Goal: Task Accomplishment & Management: Use online tool/utility

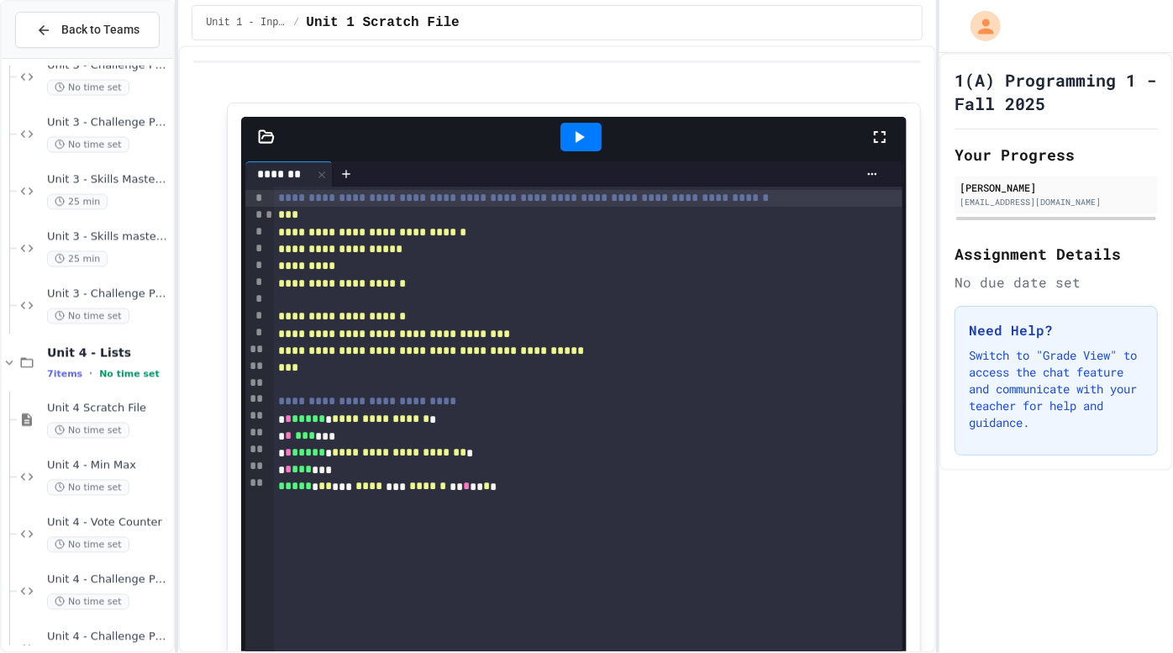
scroll to position [1681, 0]
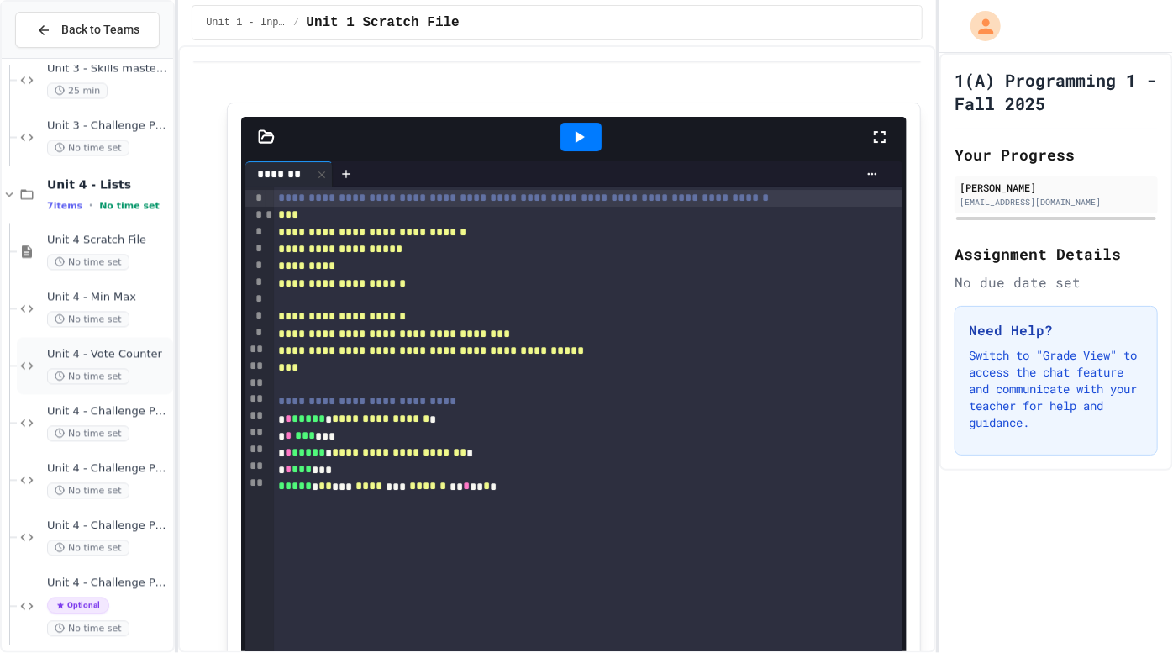
click at [131, 348] on span "Unit 4 - Vote Counter" at bounding box center [108, 354] width 123 height 14
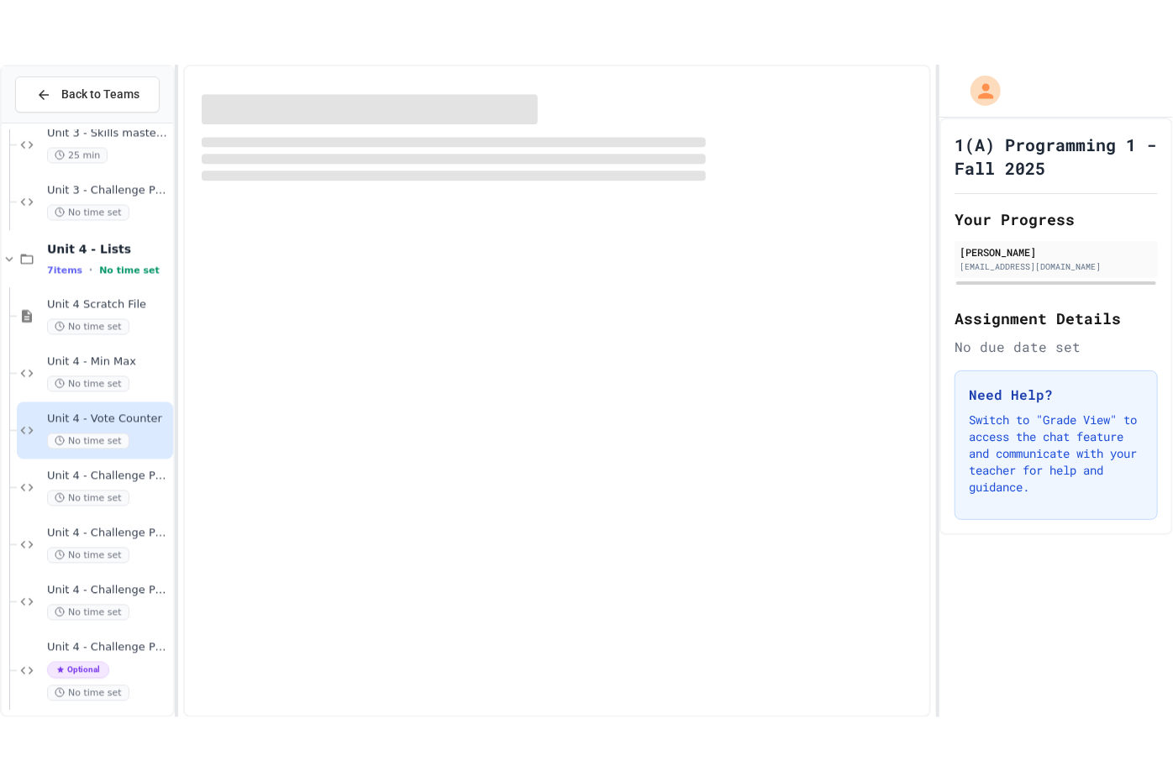
scroll to position [1648, 0]
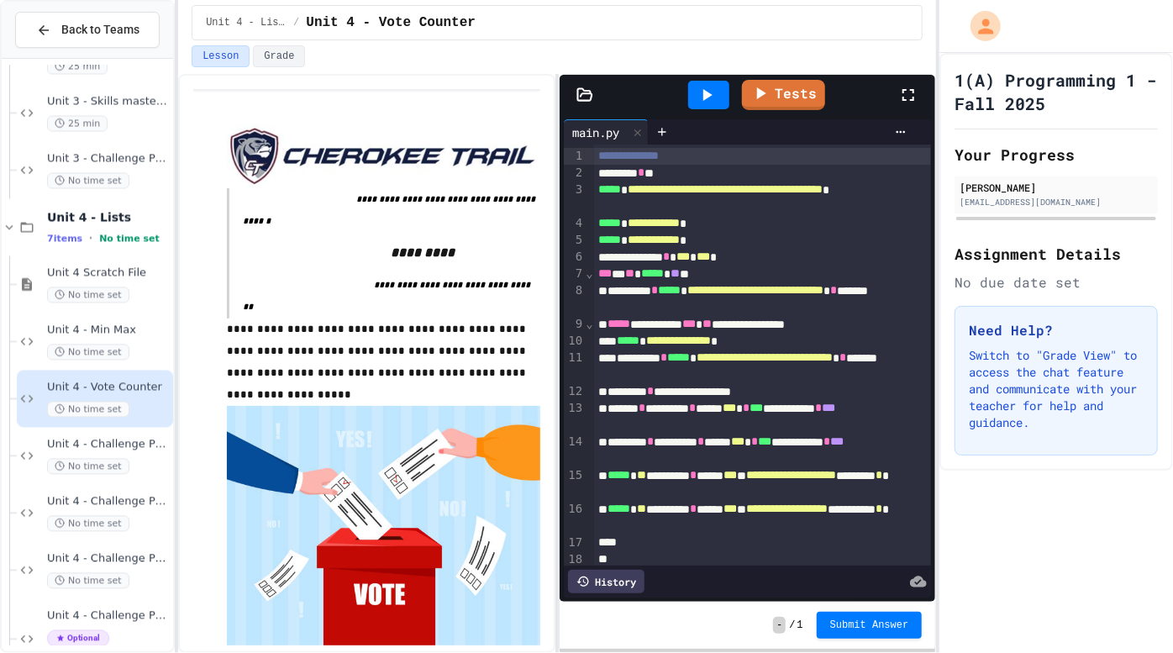
click at [707, 271] on div "*** * ** ***** * ** **" at bounding box center [746, 274] width 305 height 17
click at [701, 82] on div at bounding box center [708, 95] width 41 height 29
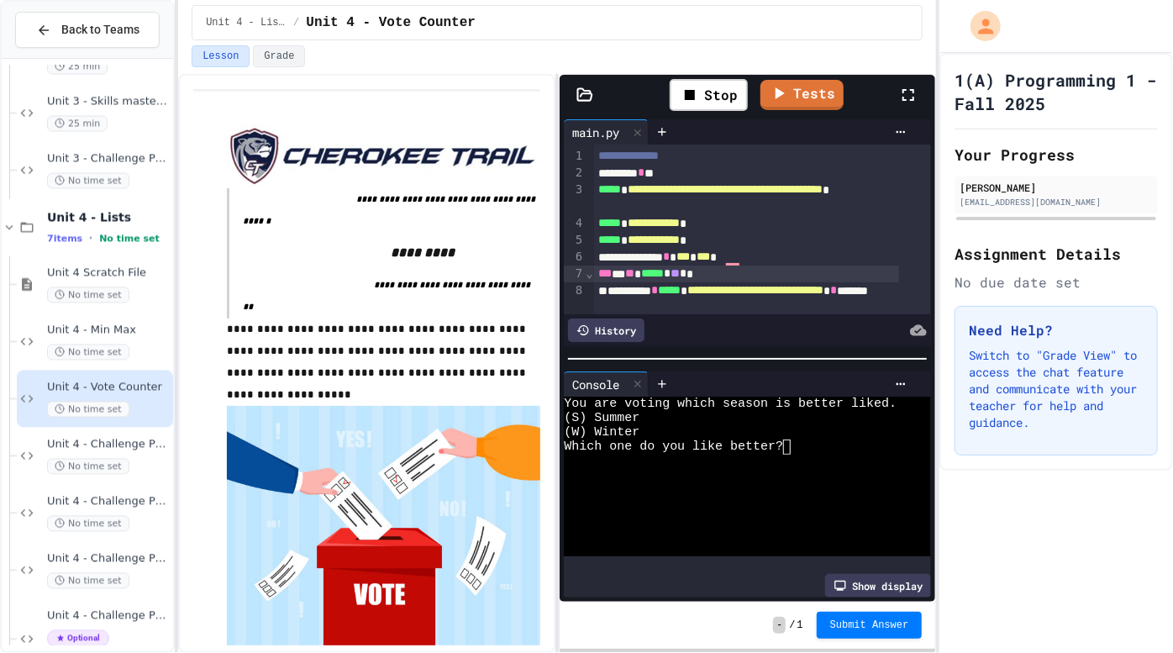
click at [910, 96] on icon at bounding box center [908, 95] width 20 height 20
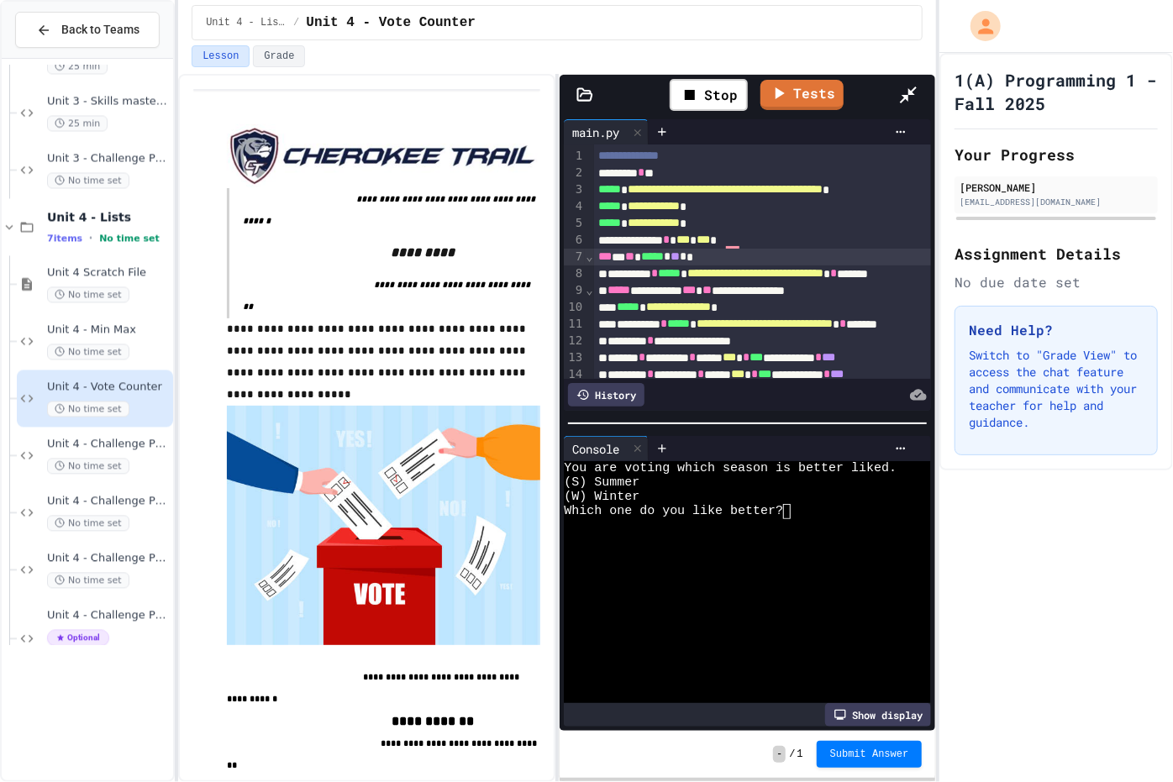
scroll to position [1553, 0]
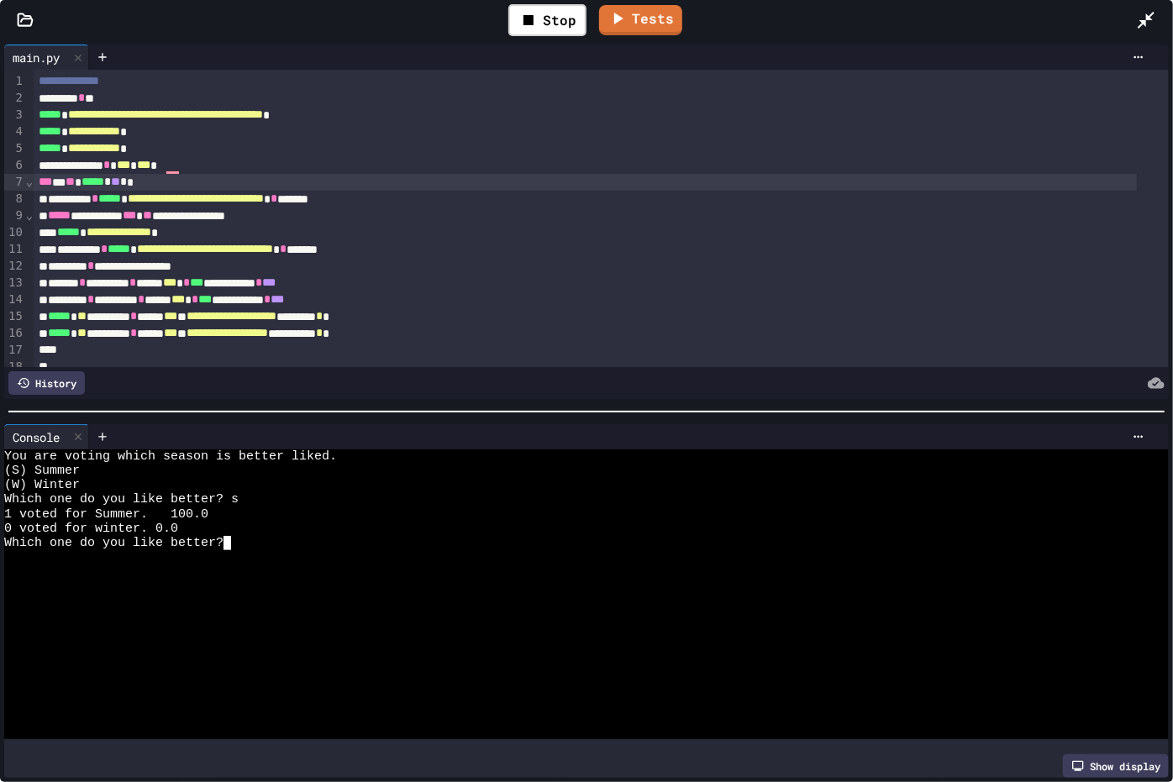
type textarea "*"
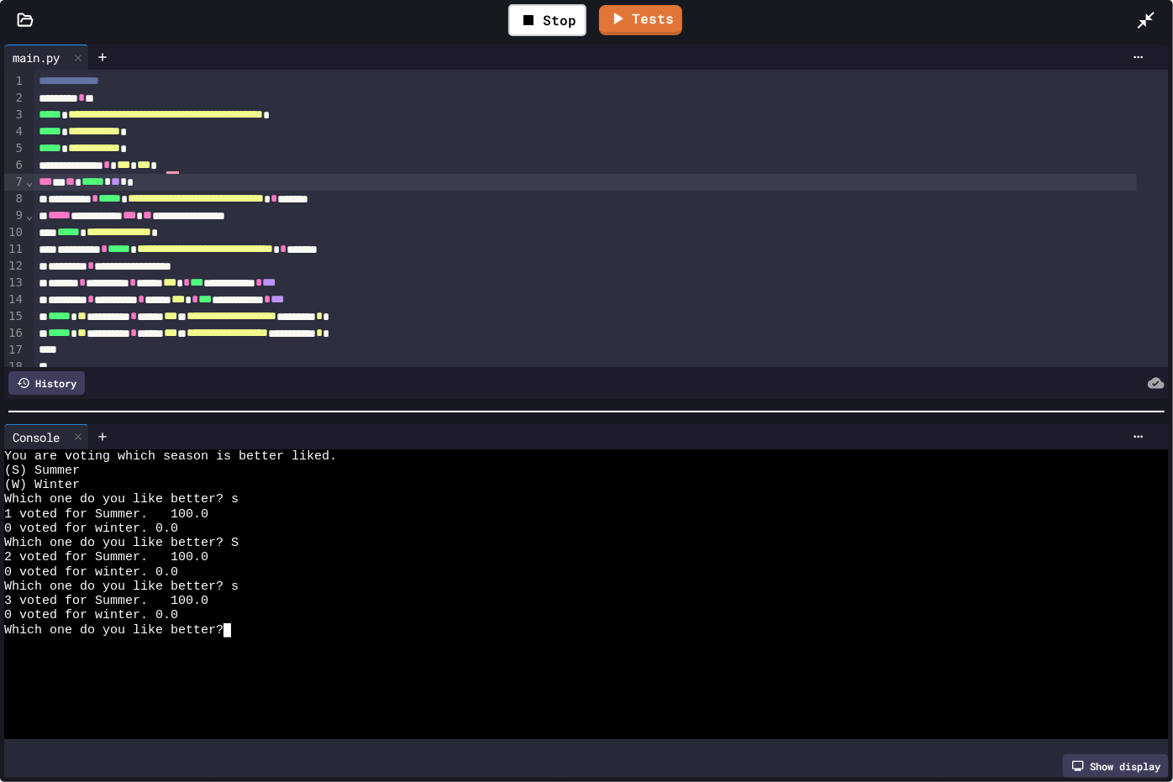
click at [231, 623] on textarea "Terminal input" at bounding box center [235, 630] width 8 height 14
click at [239, 623] on div "Which one do you like better?" at bounding box center [571, 630] width 1134 height 14
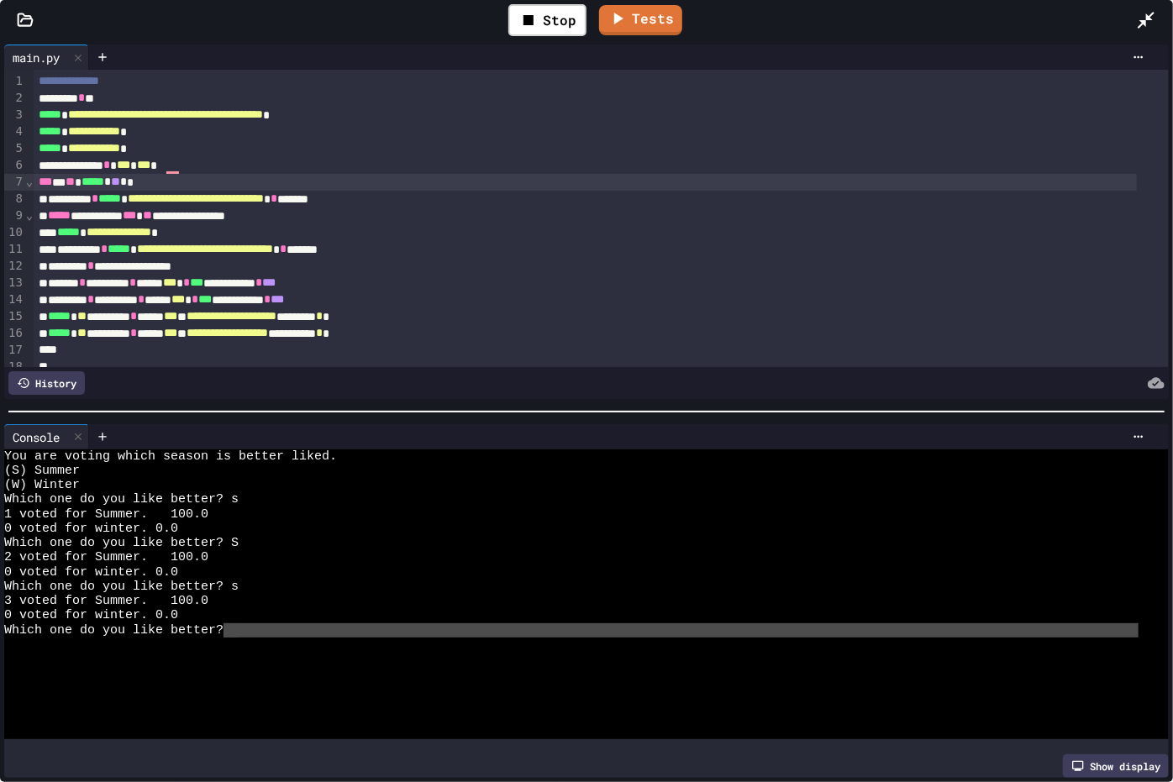
click at [239, 623] on div "Which one do you like better?" at bounding box center [571, 630] width 1134 height 14
click at [234, 623] on textarea "Terminal input" at bounding box center [235, 630] width 8 height 14
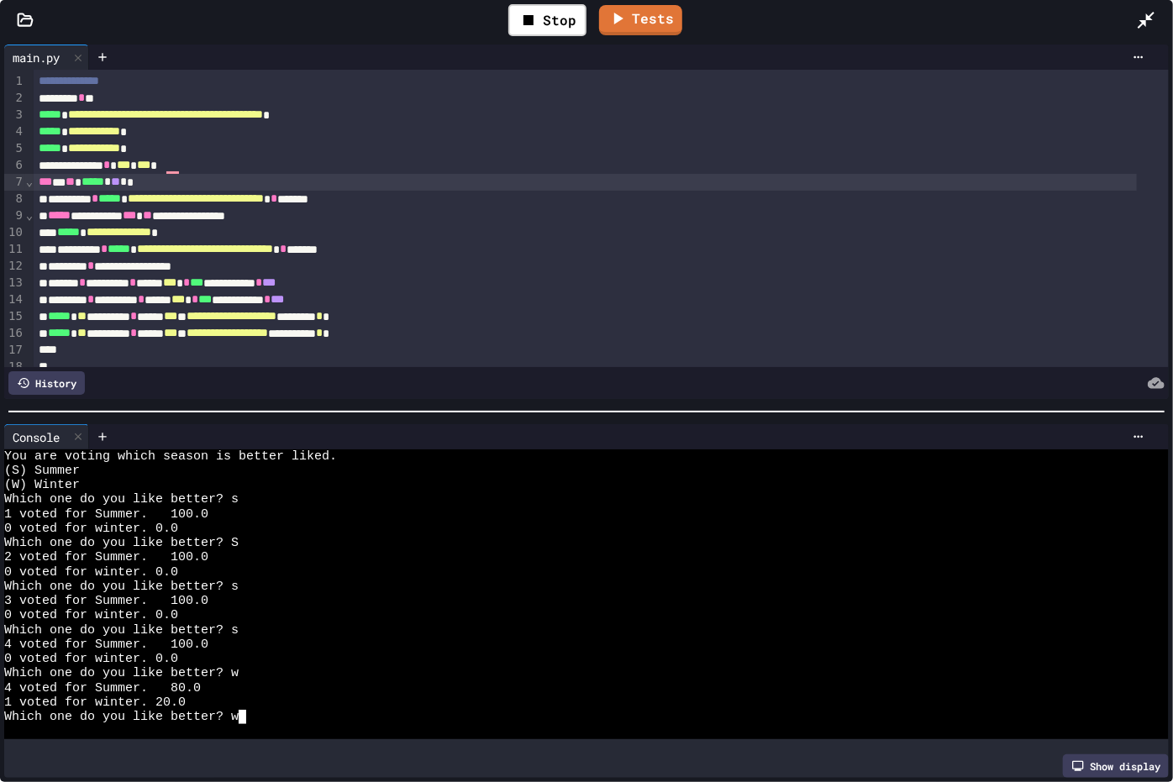
scroll to position [29, 0]
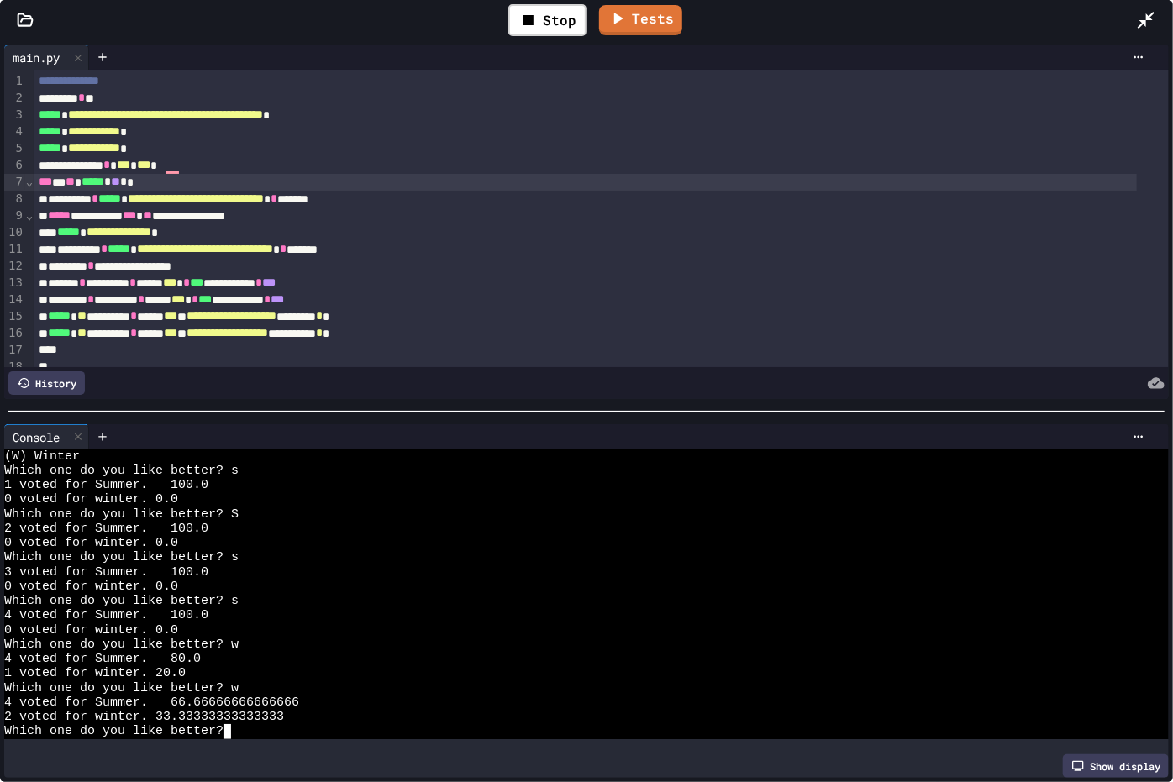
click at [266, 652] on div "Which one do you like better?" at bounding box center [571, 731] width 1134 height 14
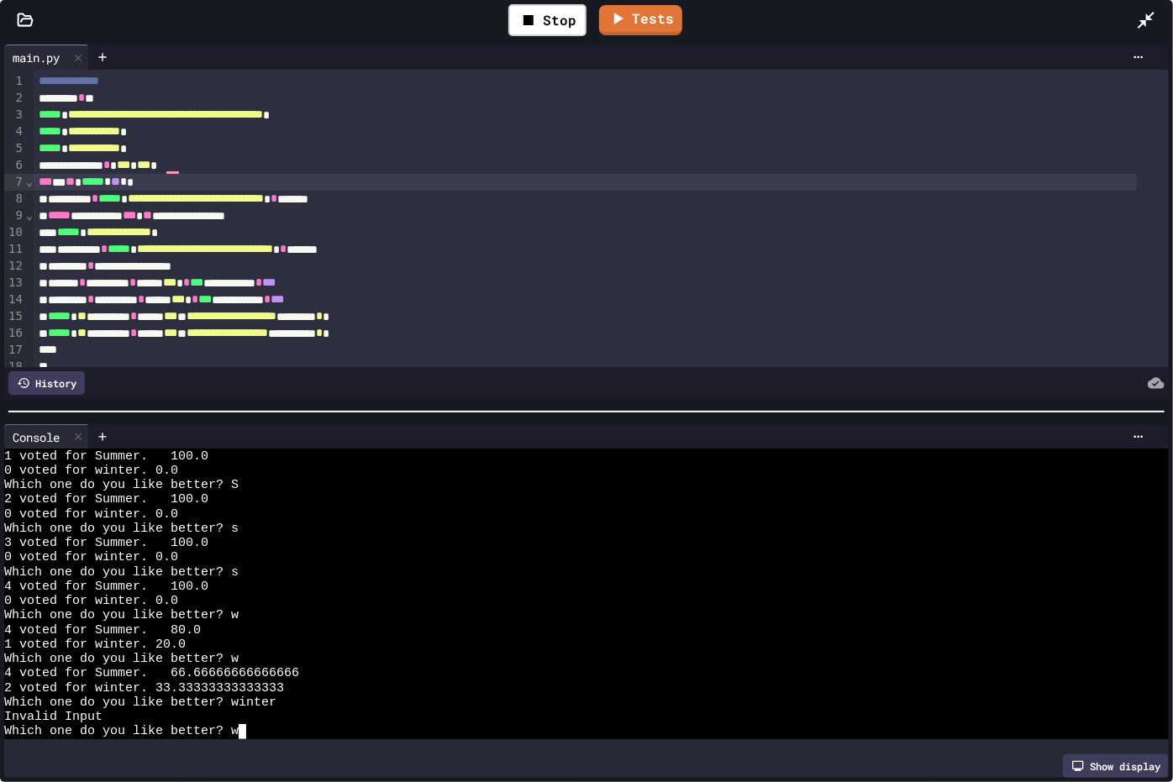
scroll to position [101, 0]
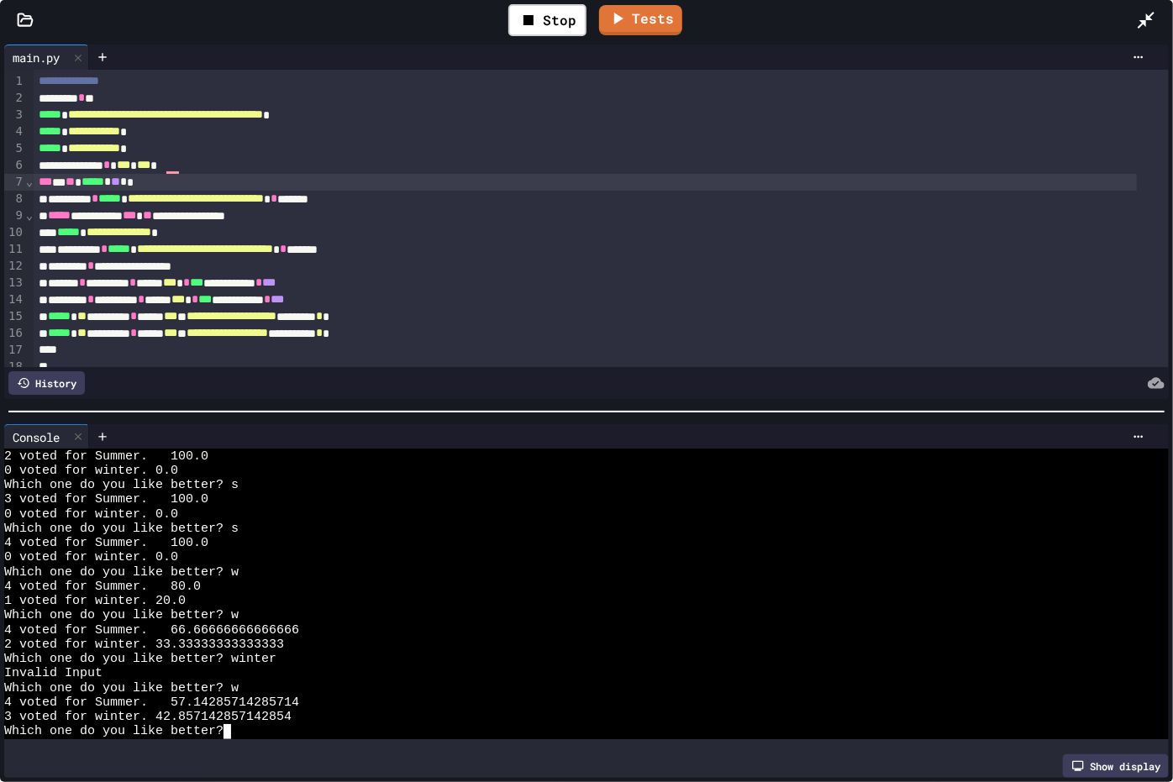
click at [266, 652] on div "Which one do you like better?" at bounding box center [571, 731] width 1134 height 14
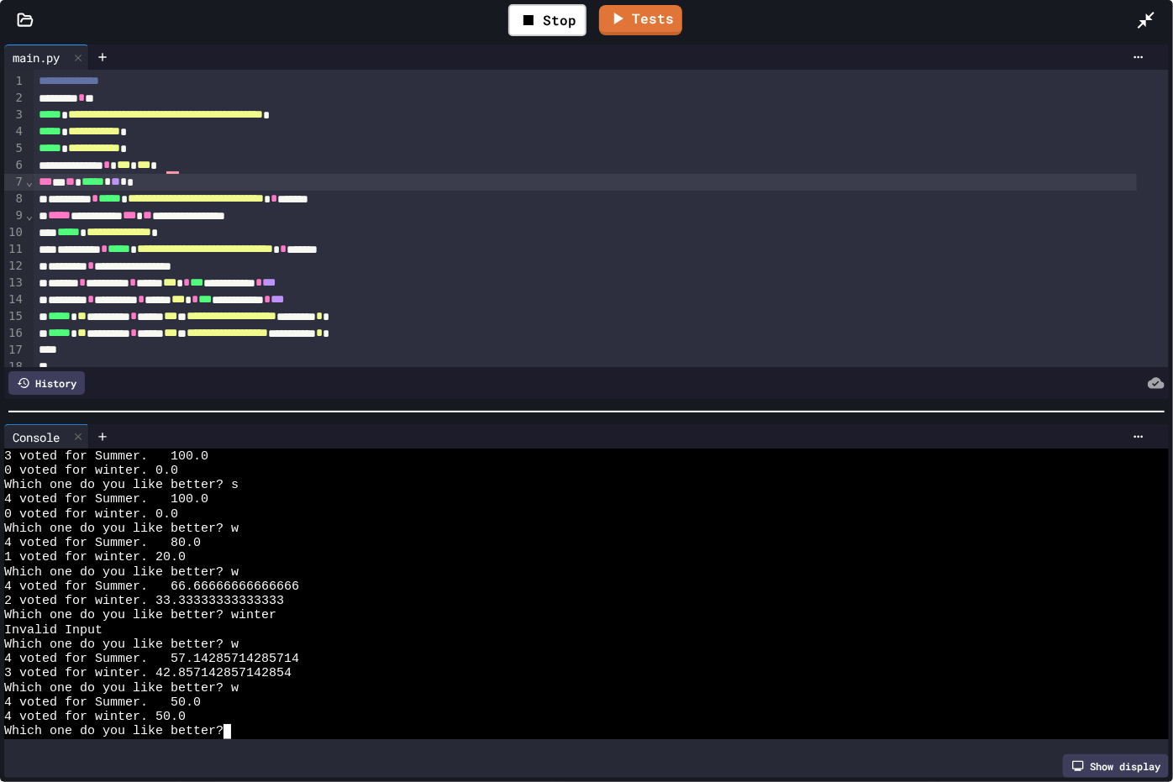
scroll to position [145, 0]
type textarea "*"
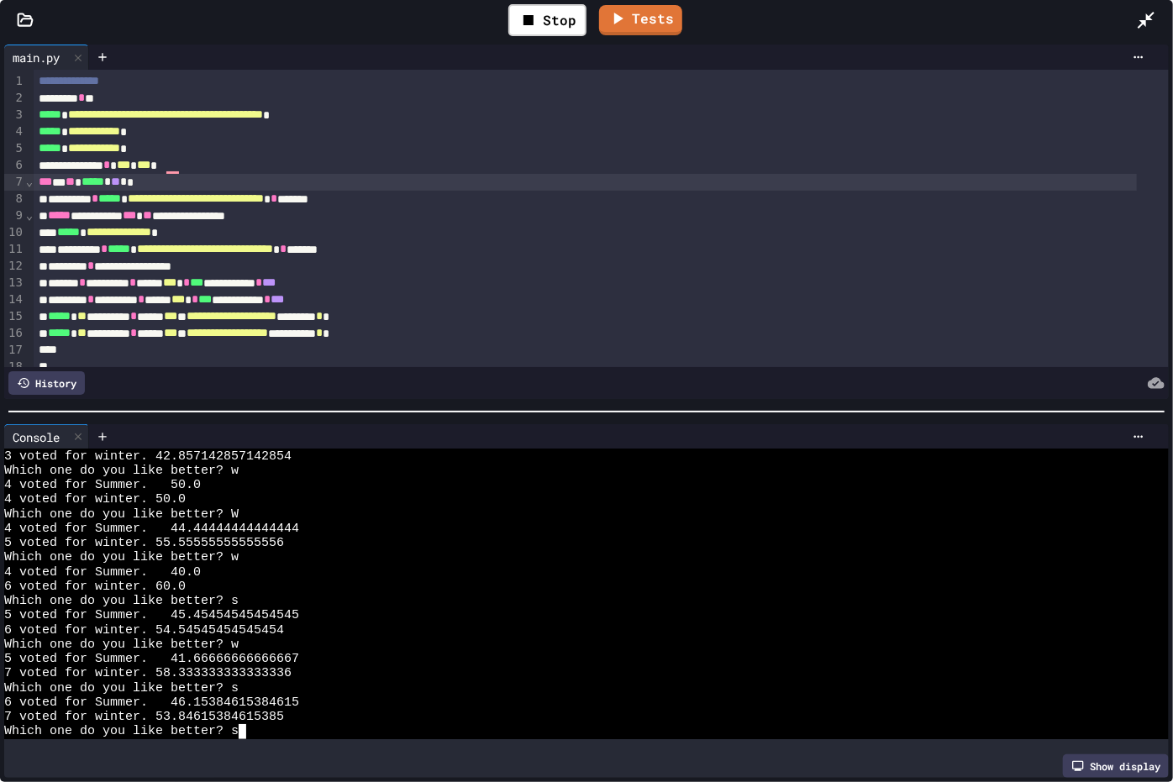
scroll to position [406, 0]
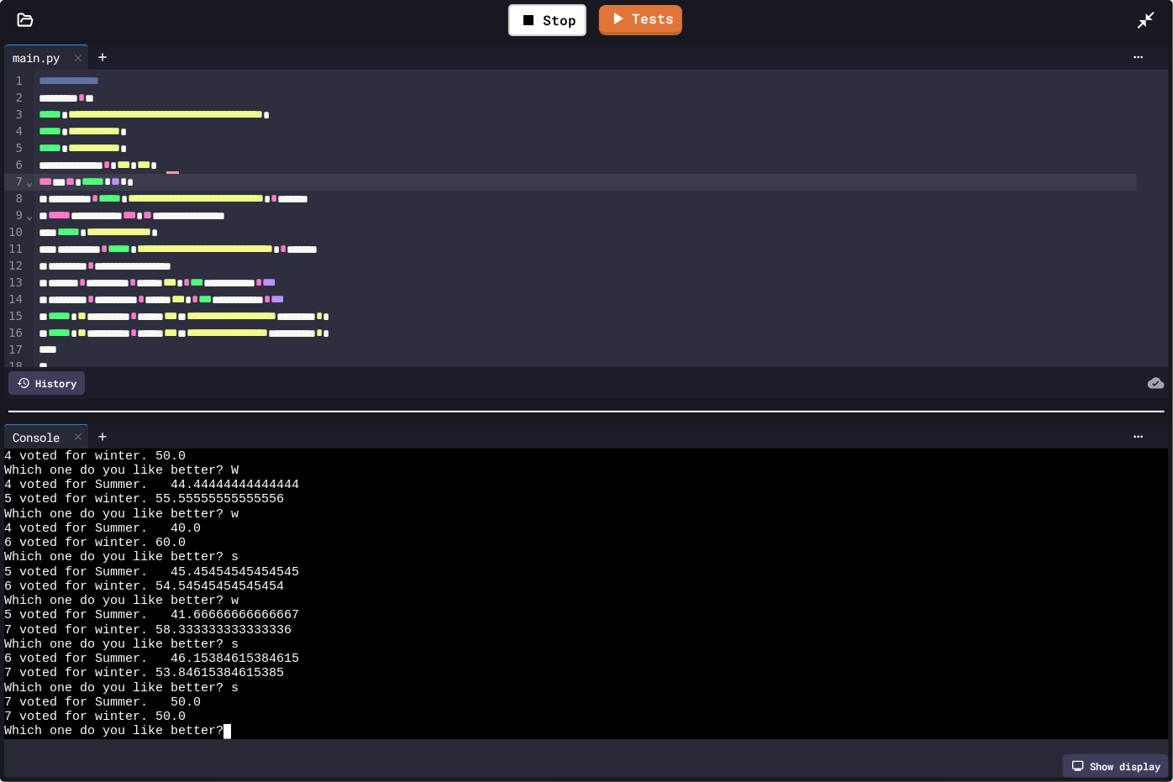
type textarea "*"
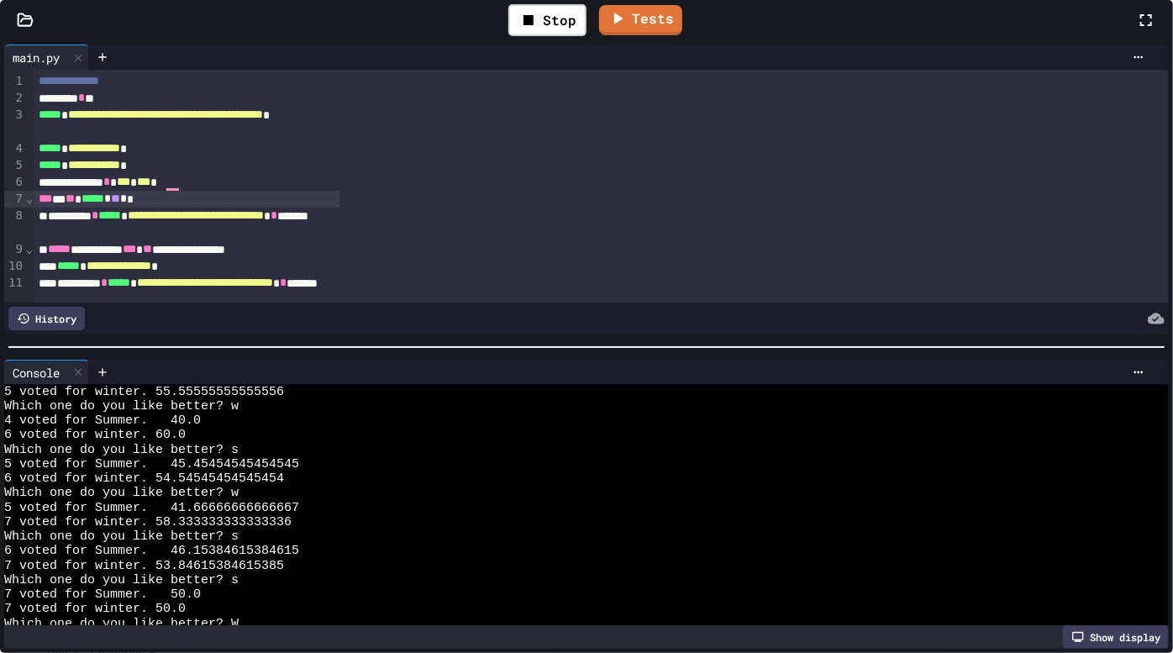
scroll to position [580, 0]
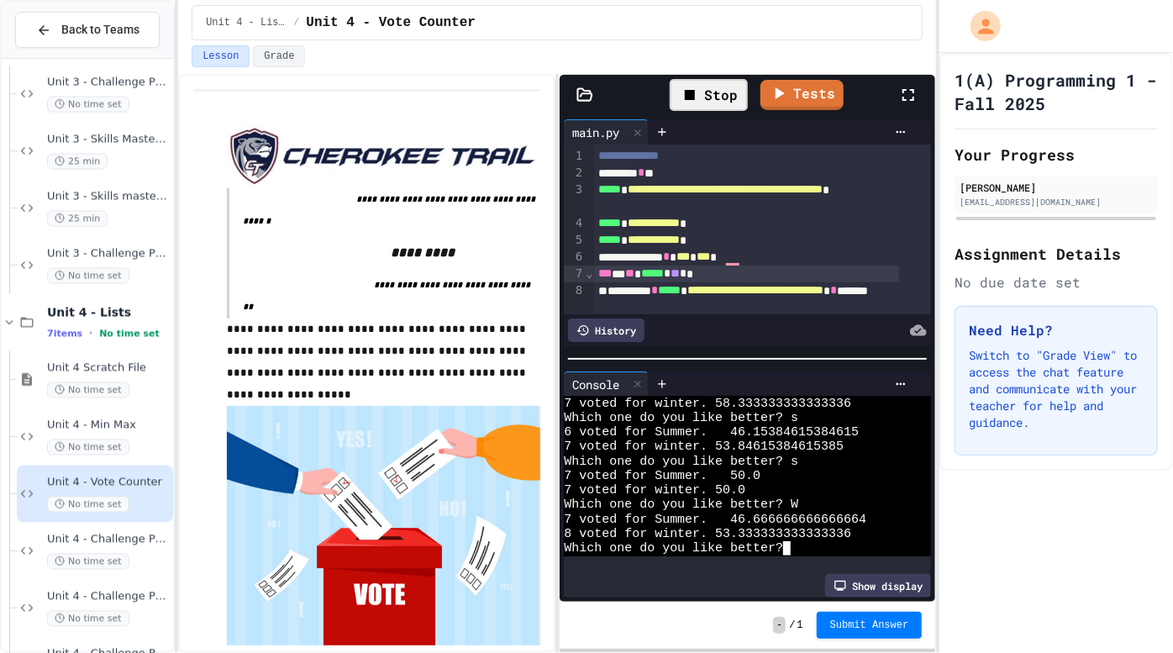
click at [711, 90] on div "Stop" at bounding box center [709, 95] width 78 height 32
